Goal: Transaction & Acquisition: Purchase product/service

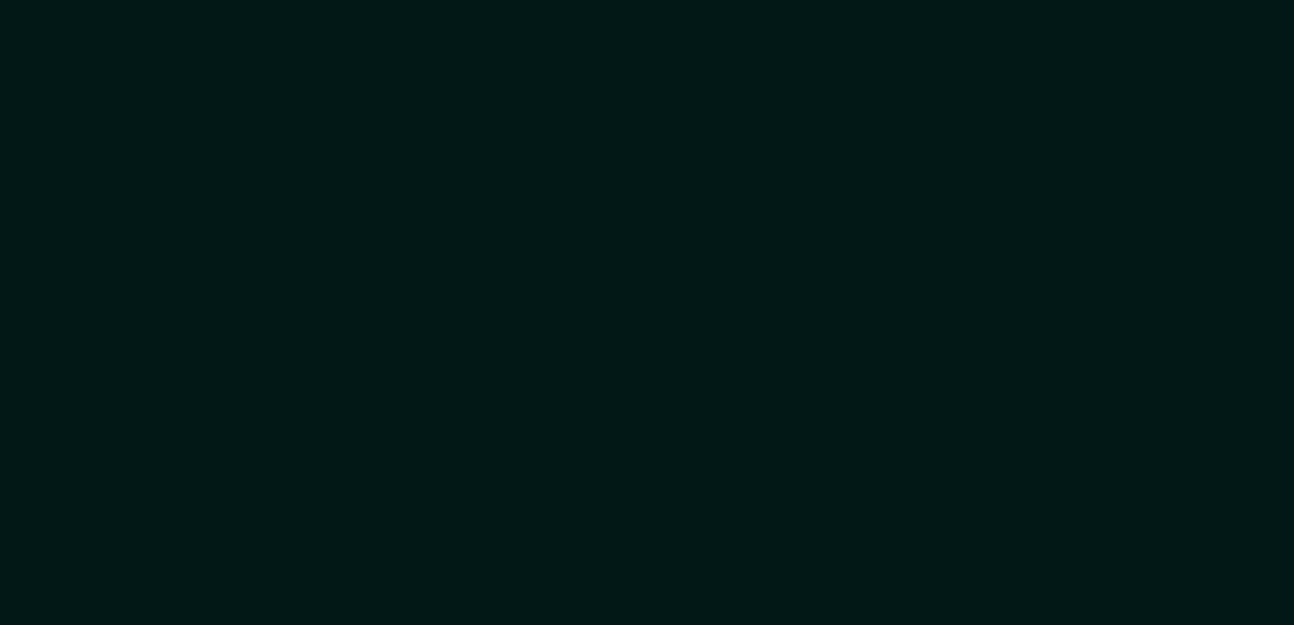
click at [242, 330] on div at bounding box center [647, 312] width 1294 height 625
click at [908, 532] on div at bounding box center [647, 312] width 1294 height 625
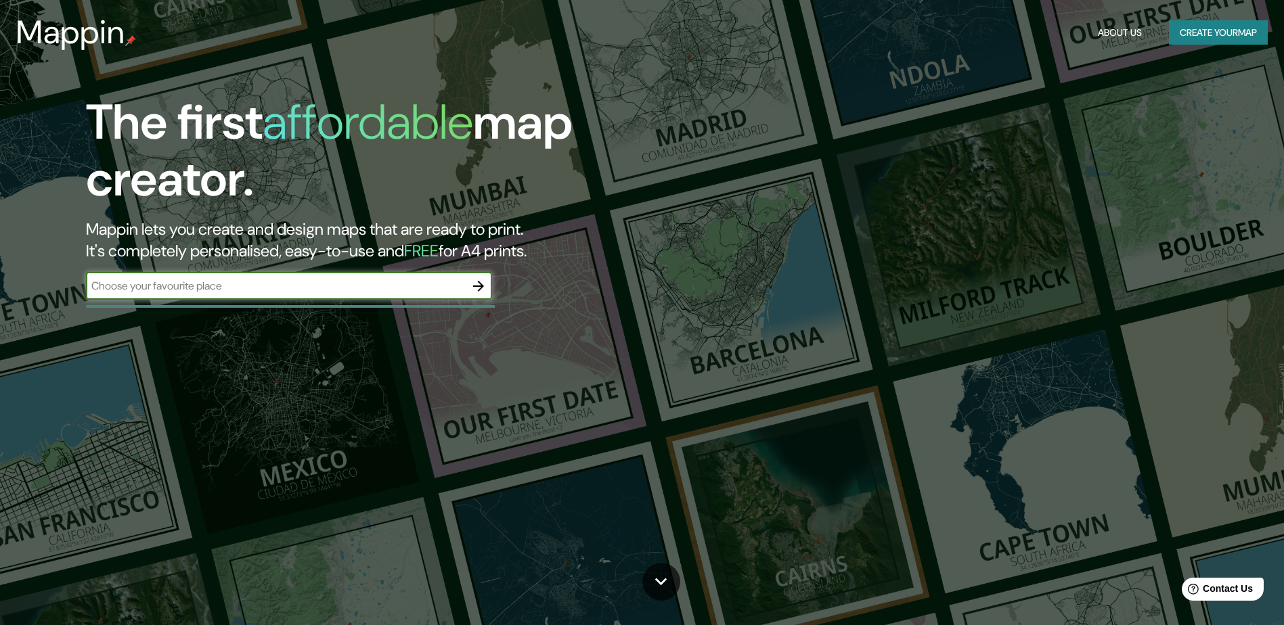
click at [358, 291] on input "text" at bounding box center [275, 286] width 379 height 16
type input "T"
type input "f"
type input "Fuente Atzacua"
click at [481, 287] on icon "button" at bounding box center [478, 286] width 16 height 16
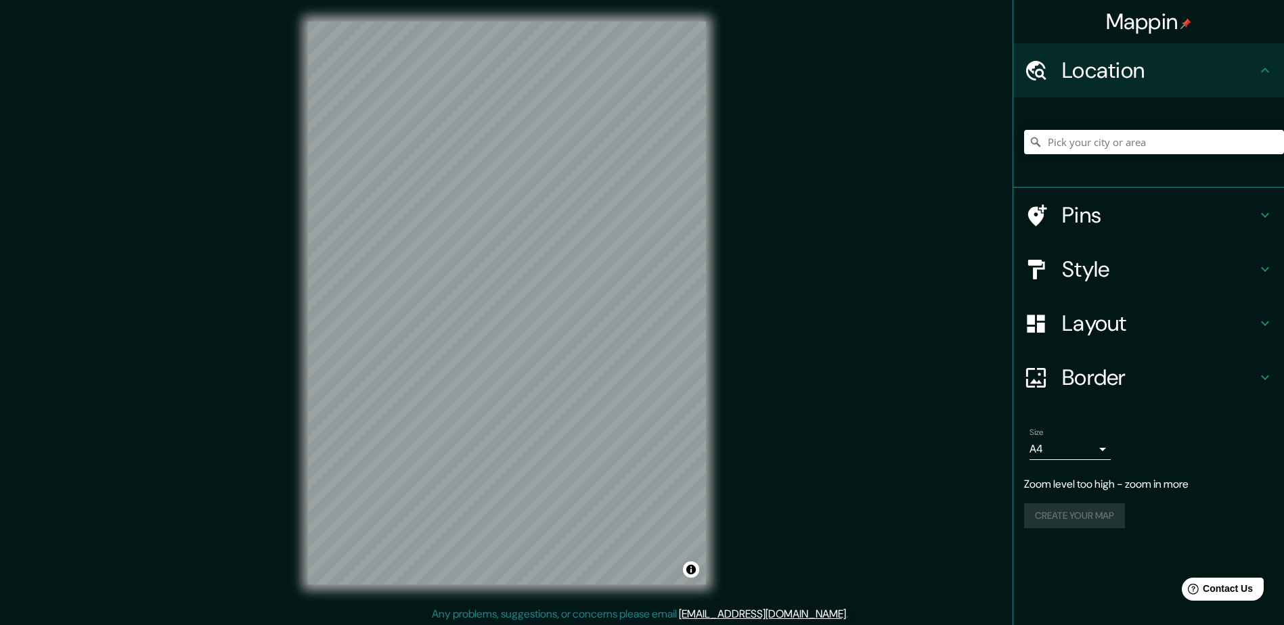
click at [843, 223] on div "Mappin Location Pins Style Layout Border Choose a border. Hint : you can make l…" at bounding box center [642, 314] width 1284 height 628
click at [770, 370] on div "Mappin Location Pins Style Layout Border Choose a border. Hint : you can make l…" at bounding box center [642, 314] width 1284 height 628
click at [1118, 142] on input "Pick your city or area" at bounding box center [1154, 142] width 260 height 24
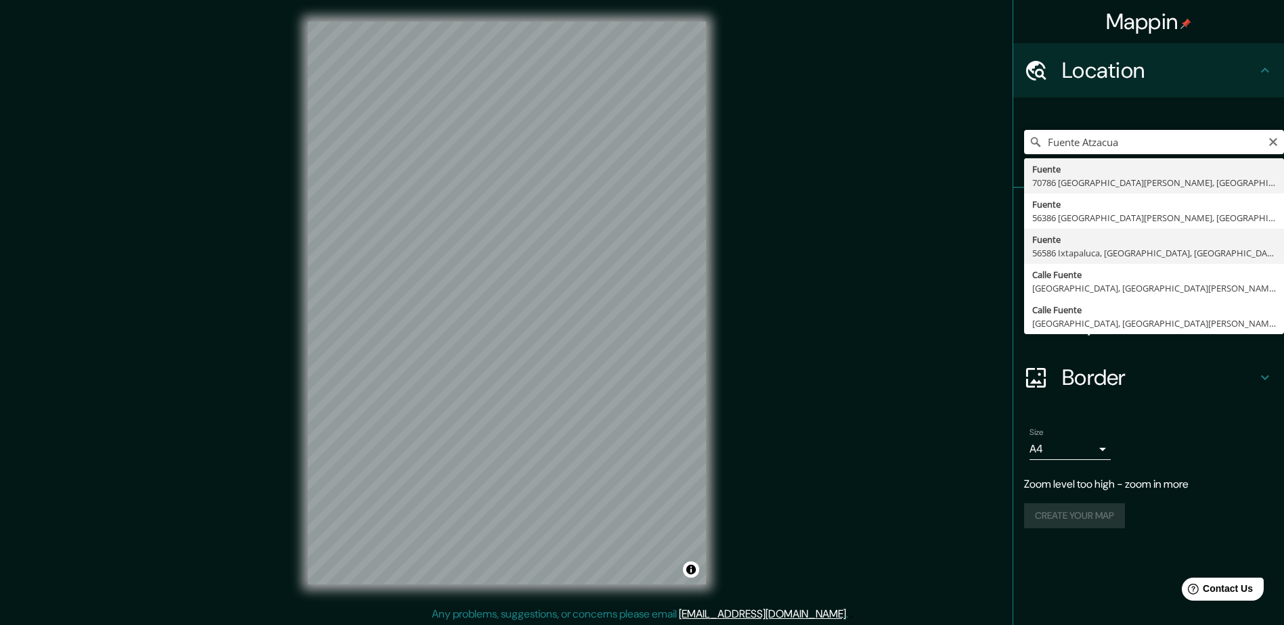
scroll to position [3, 0]
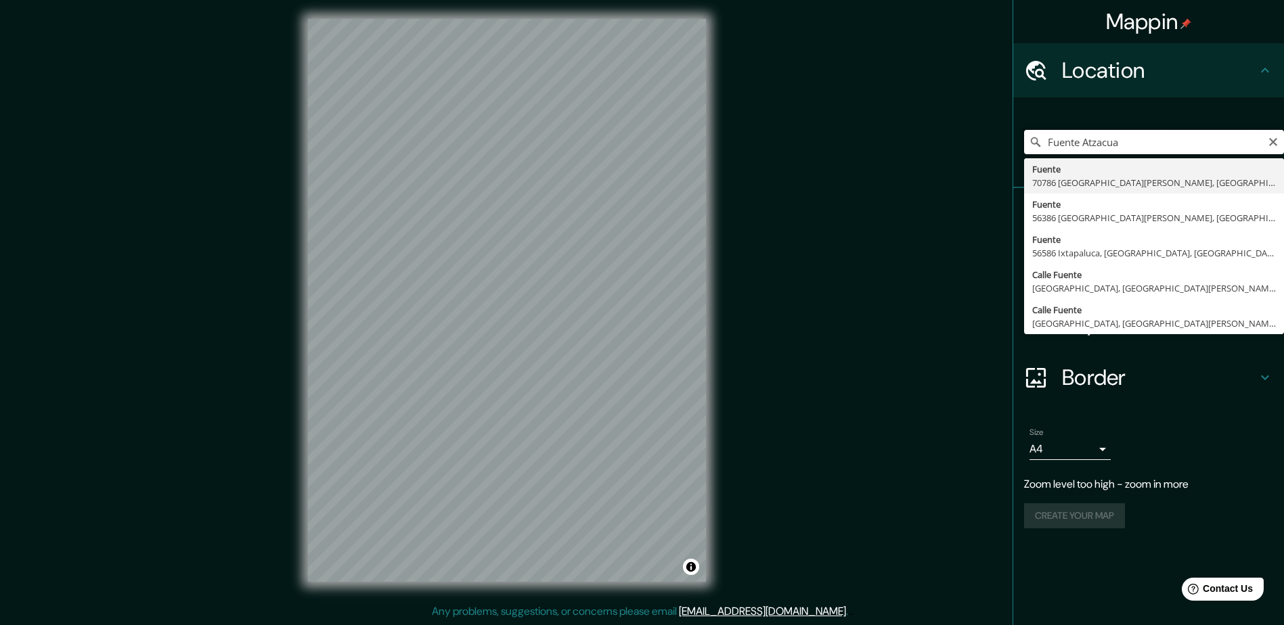
drag, startPoint x: 1130, startPoint y: 139, endPoint x: 915, endPoint y: 127, distance: 215.6
click at [905, 151] on div "Mappin Location [GEOGRAPHIC_DATA] [GEOGRAPHIC_DATA] 70786 [GEOGRAPHIC_DATA][PER…" at bounding box center [642, 311] width 1284 height 628
type input "[GEOGRAPHIC_DATA], [GEOGRAPHIC_DATA], [GEOGRAPHIC_DATA]"
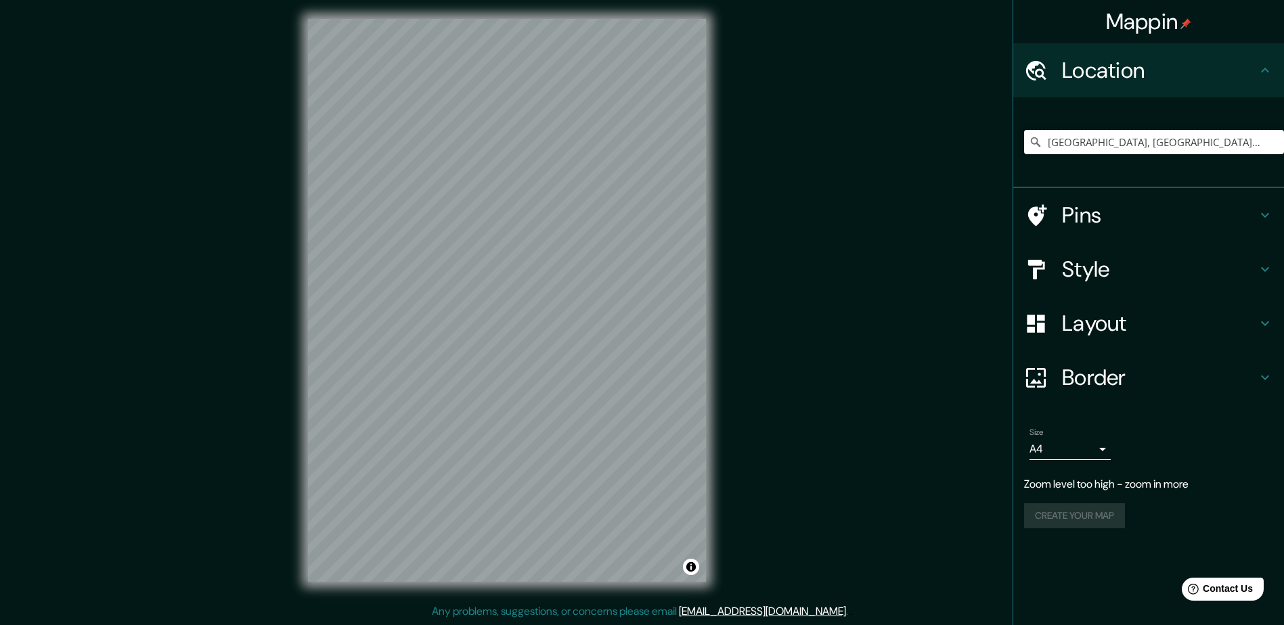
scroll to position [0, 0]
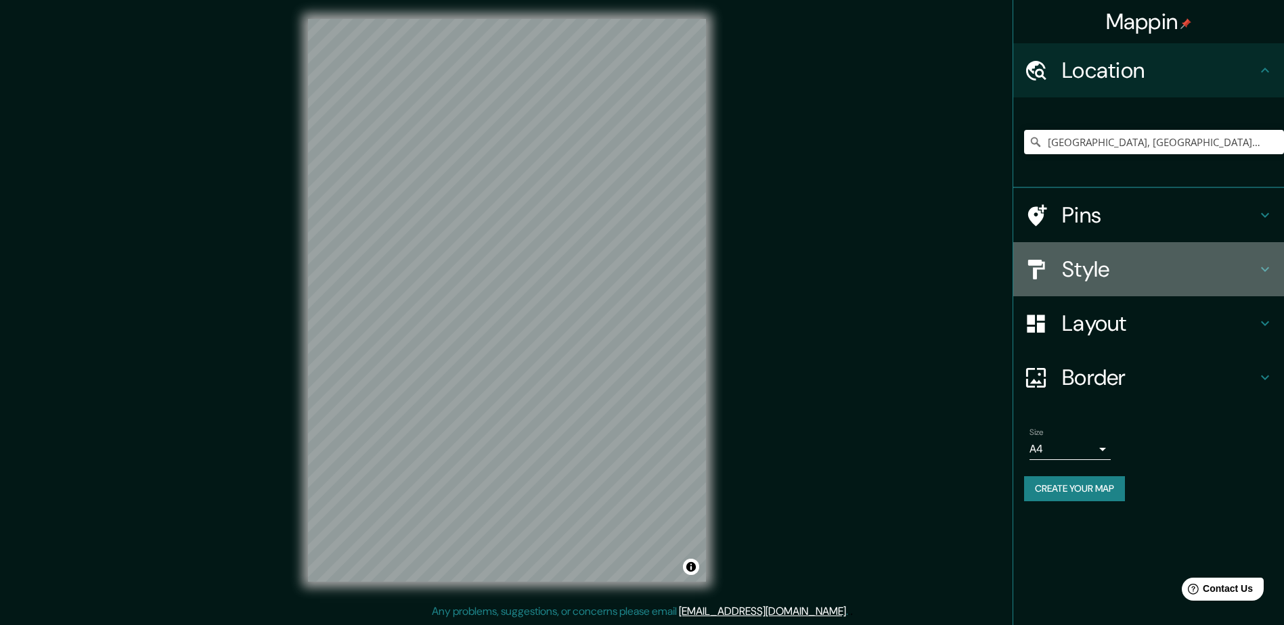
click at [1199, 277] on h4 "Style" at bounding box center [1159, 269] width 195 height 27
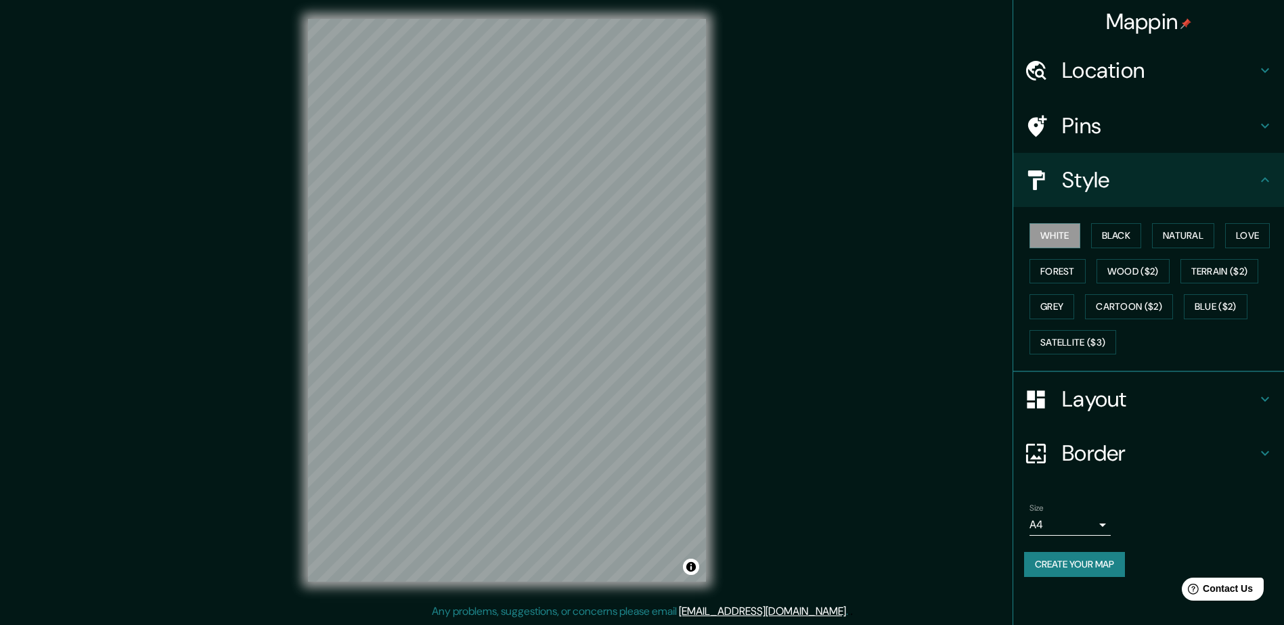
click at [1110, 250] on div "White Black Natural Love Forest Wood ($2) Terrain ($2) Grey Cartoon ($2) Blue (…" at bounding box center [1154, 289] width 260 height 142
click at [1111, 243] on button "Black" at bounding box center [1116, 235] width 51 height 25
click at [1123, 234] on button "Black" at bounding box center [1116, 235] width 51 height 25
click at [1201, 229] on button "Natural" at bounding box center [1183, 235] width 62 height 25
click at [1117, 230] on button "Black" at bounding box center [1116, 235] width 51 height 25
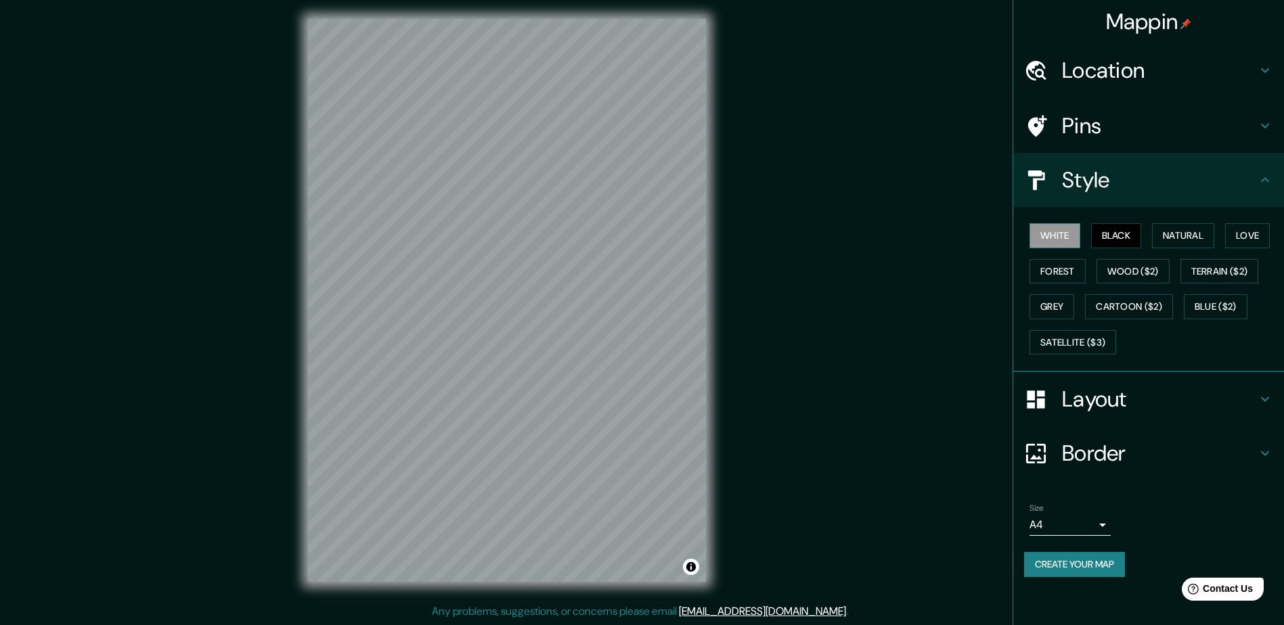
click at [1052, 235] on button "White" at bounding box center [1055, 235] width 51 height 25
click at [1114, 236] on button "Black" at bounding box center [1116, 235] width 51 height 25
click at [1059, 567] on button "Create your map" at bounding box center [1074, 564] width 101 height 25
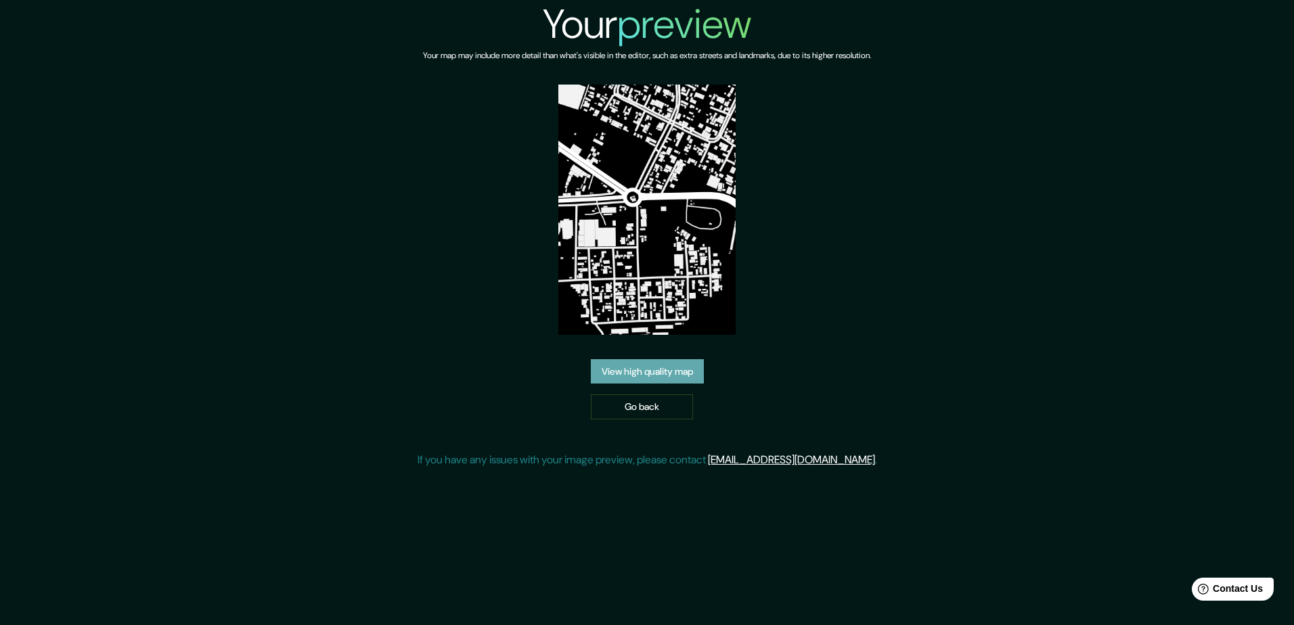
click at [624, 367] on link "View high quality map" at bounding box center [647, 371] width 113 height 25
